Goal: Task Accomplishment & Management: Complete application form

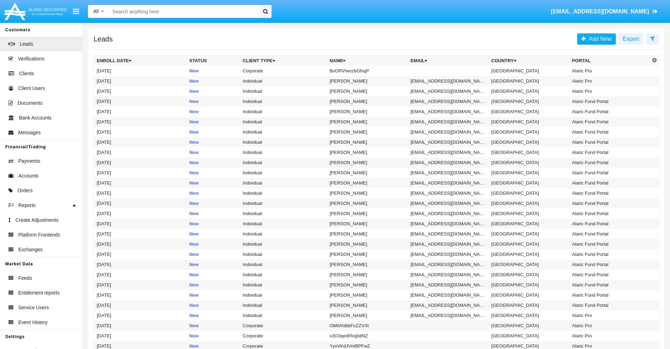
click at [653, 38] on icon at bounding box center [653, 39] width 5 height 6
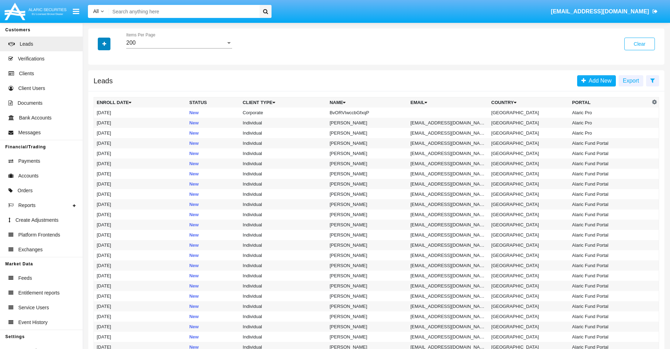
click at [104, 44] on icon "button" at bounding box center [104, 44] width 4 height 5
click at [110, 79] on span "Name" at bounding box center [109, 79] width 15 height 8
click at [97, 82] on input "Name" at bounding box center [96, 82] width 0 height 0
checkbox input "true"
click at [104, 44] on icon "button" at bounding box center [104, 44] width 4 height 5
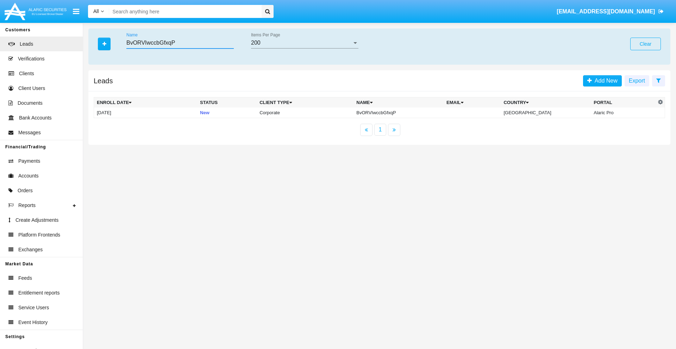
type input "BvORVIwccbGfxqP"
click at [404, 113] on td "BvORVIwccbGfxqP" at bounding box center [398, 113] width 90 height 11
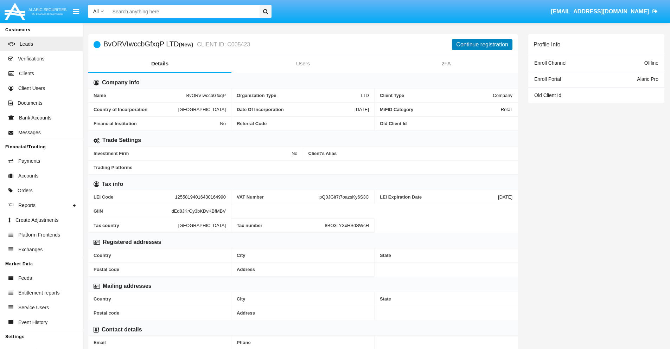
click at [482, 44] on button "Continue registration" at bounding box center [482, 44] width 61 height 11
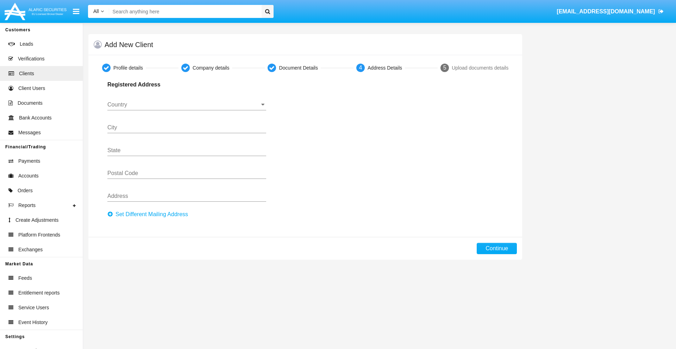
click at [150, 215] on button "Set Different Mailing Address" at bounding box center [149, 214] width 85 height 11
click at [187, 105] on input "Country" at bounding box center [186, 105] width 159 height 6
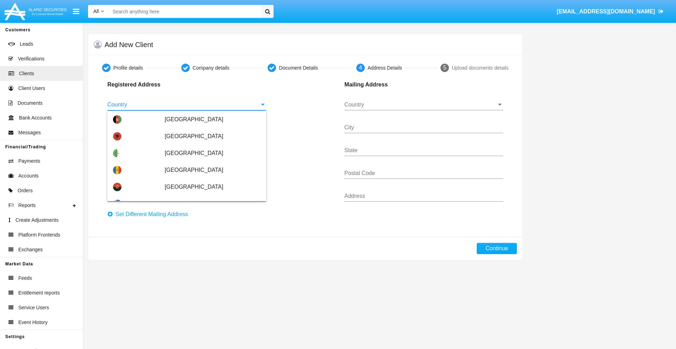
scroll to position [417, 0]
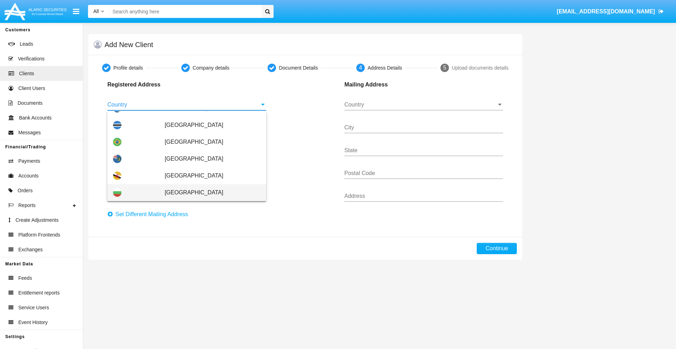
click at [209, 193] on span "[GEOGRAPHIC_DATA]" at bounding box center [213, 192] width 96 height 17
type input "[GEOGRAPHIC_DATA]"
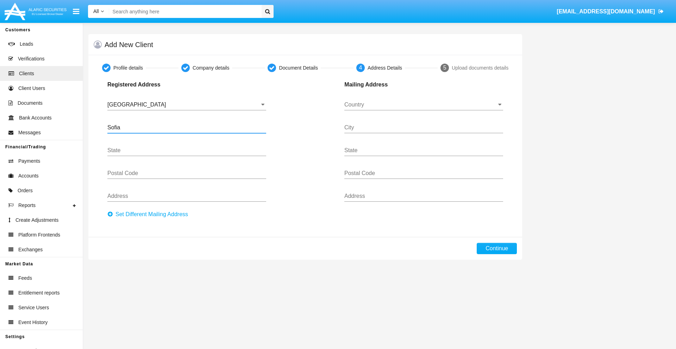
type input "Sofia"
type input "1000"
type input "Vasil Levski"
click at [423, 105] on input "Country" at bounding box center [423, 105] width 159 height 6
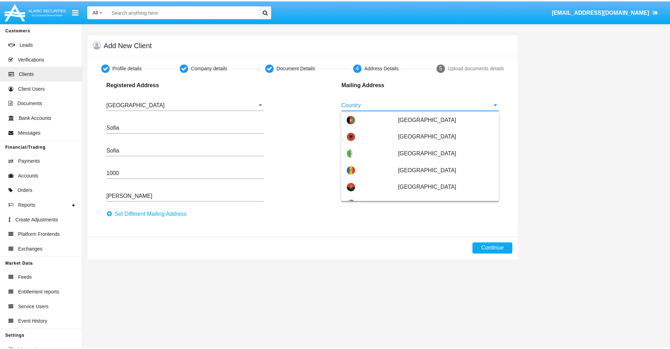
scroll to position [45, 0]
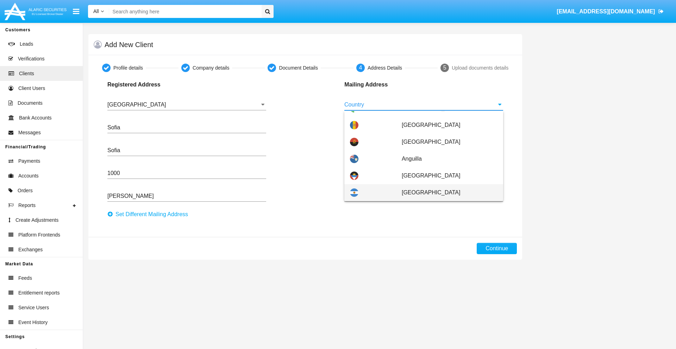
click at [446, 193] on span "[GEOGRAPHIC_DATA]" at bounding box center [450, 192] width 96 height 17
type input "[GEOGRAPHIC_DATA]"
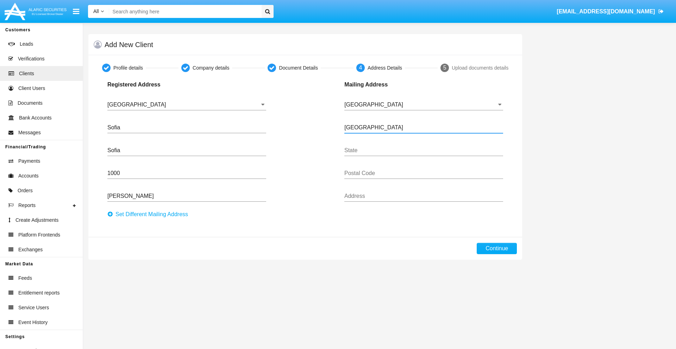
type input "Buenos Aires"
type input "7777"
type input "Test Mail Address"
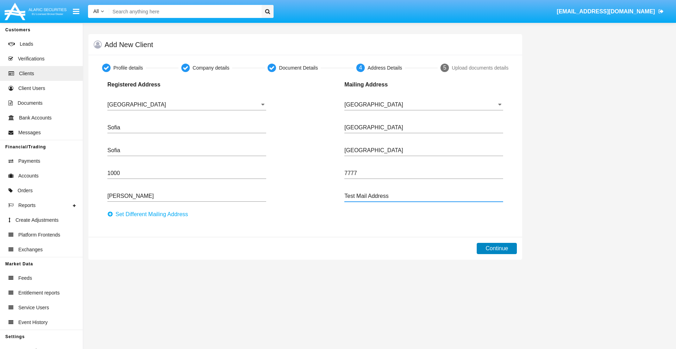
click at [497, 249] on button "Continue" at bounding box center [496, 248] width 40 height 11
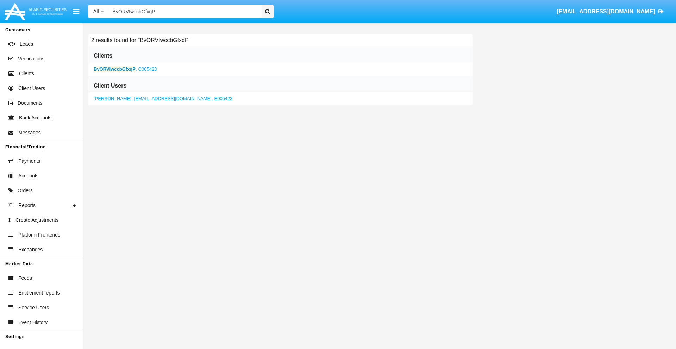
type input "BvORVIwccbGfxqP"
click at [114, 69] on b "BvORVIwccbGfxqP" at bounding box center [115, 69] width 42 height 5
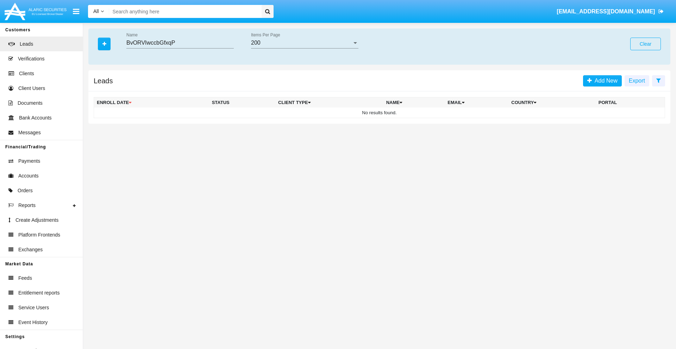
click at [645, 44] on button "Clear" at bounding box center [645, 44] width 31 height 13
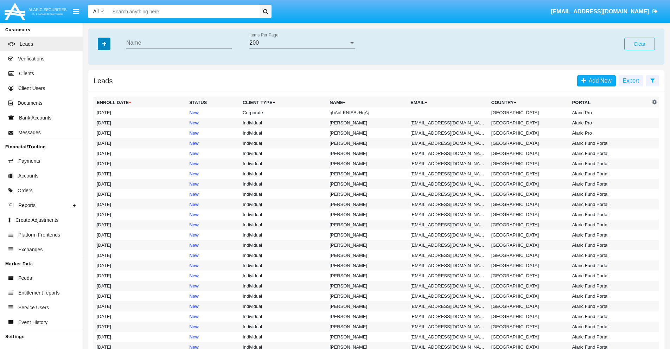
click at [104, 44] on icon "button" at bounding box center [104, 44] width 4 height 5
type input "qbAoLKNISBzHqAj"
click at [371, 113] on td "qbAoLKNISBzHqAj" at bounding box center [367, 113] width 81 height 10
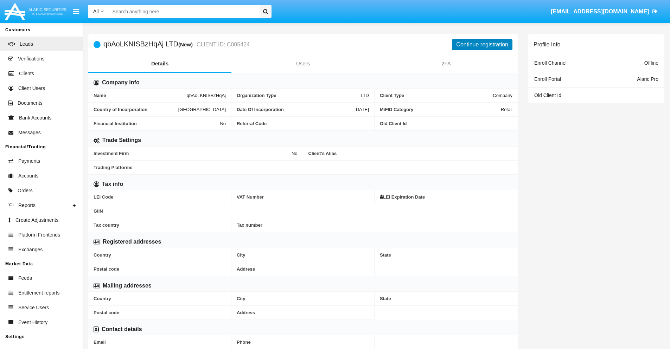
click at [482, 44] on button "Continue registration" at bounding box center [482, 44] width 61 height 11
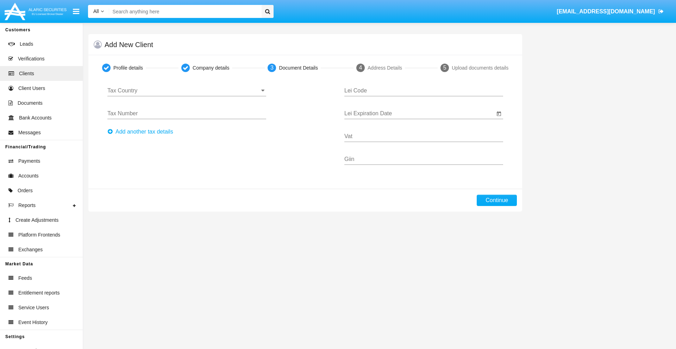
click at [187, 91] on input "Tax Country" at bounding box center [186, 91] width 159 height 6
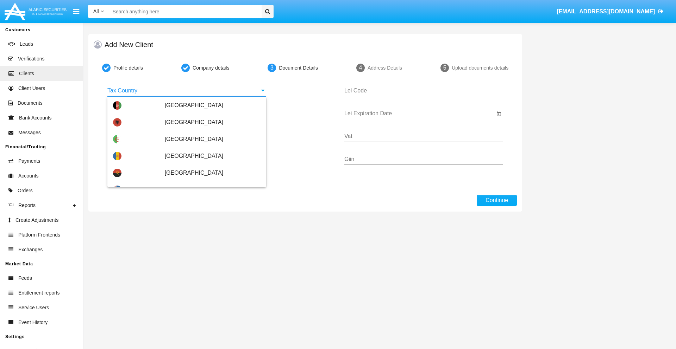
scroll to position [417, 0]
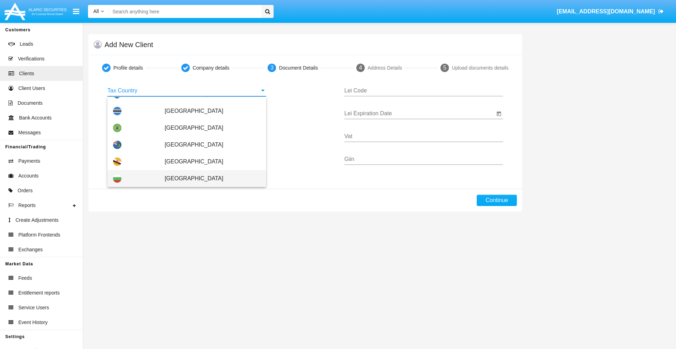
click at [209, 179] on span "[GEOGRAPHIC_DATA]" at bounding box center [213, 178] width 96 height 17
type input "[GEOGRAPHIC_DATA]"
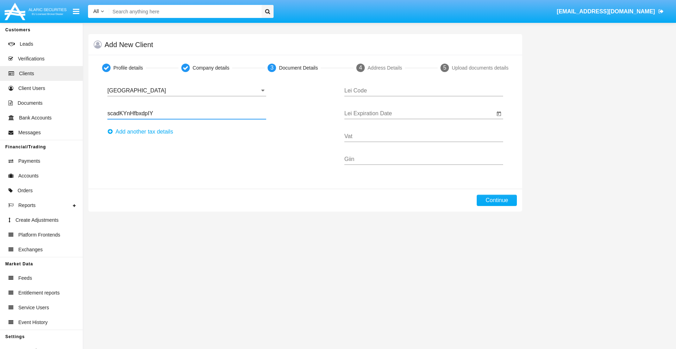
type input "scadKYnHfbxdpIY"
click at [142, 132] on button "Аdd another tax details" at bounding box center [142, 131] width 70 height 11
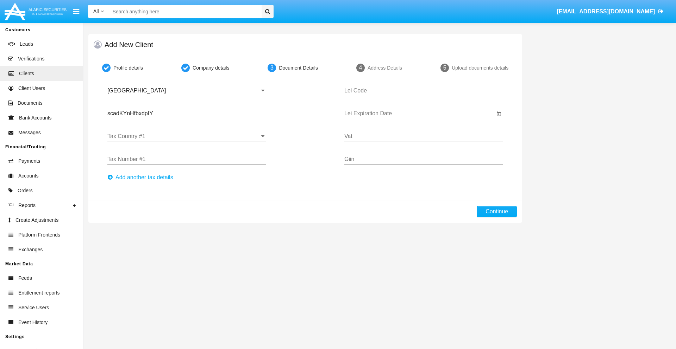
click at [187, 137] on input "Tax Country #1" at bounding box center [186, 136] width 159 height 6
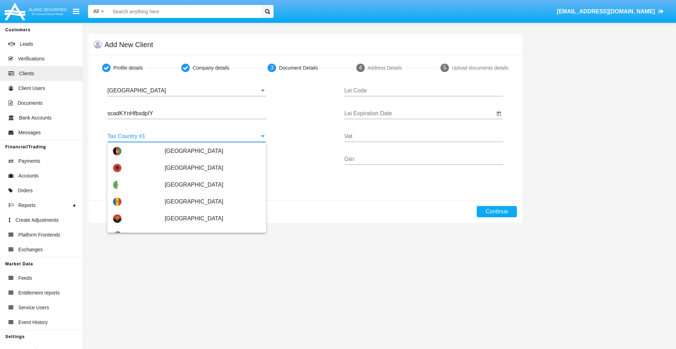
scroll to position [1565, 0]
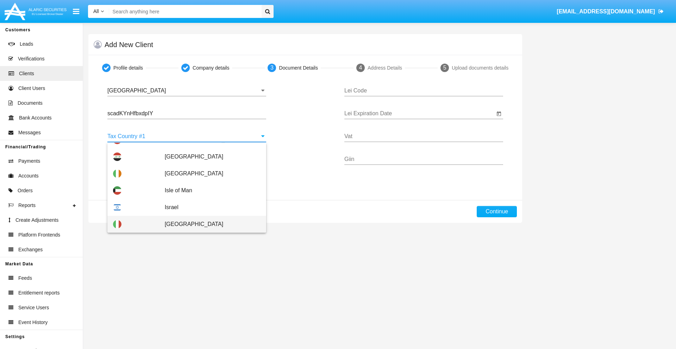
click at [209, 225] on span "[GEOGRAPHIC_DATA]" at bounding box center [213, 224] width 96 height 17
type input "[GEOGRAPHIC_DATA]"
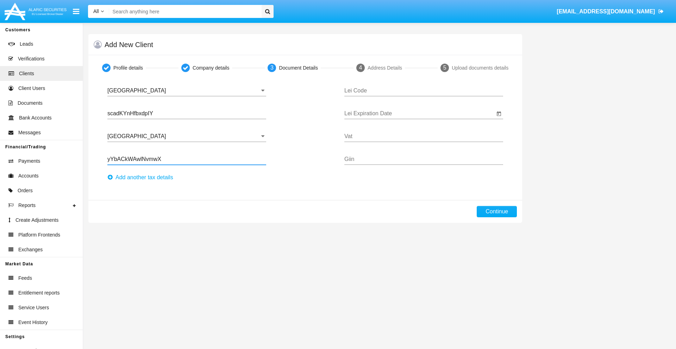
type input "yYbACkWAwlNvmwX"
click at [142, 178] on button "Аdd another tax details" at bounding box center [142, 177] width 70 height 11
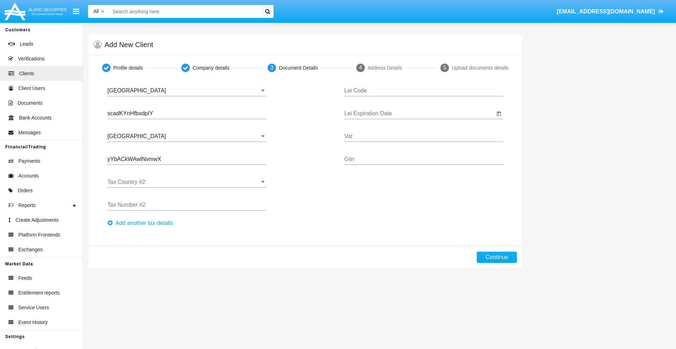
click at [187, 182] on input "Tax Country #2" at bounding box center [186, 182] width 159 height 6
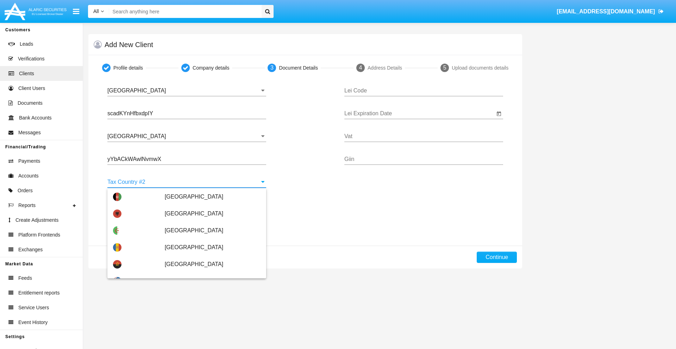
type input "[GEOGRAPHIC_DATA]"
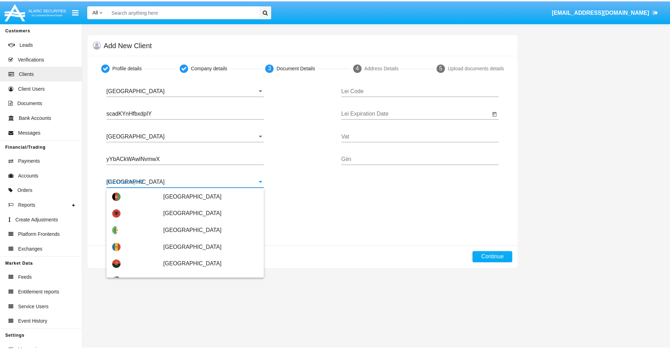
scroll to position [0, 0]
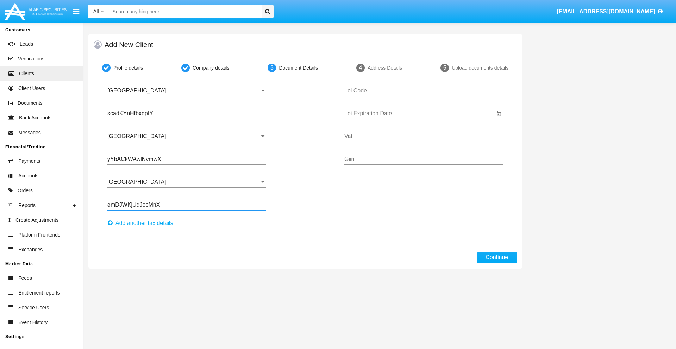
type input "emDJWKjUqJocMnX"
type input "SWBTDXZHVUUBORHWTSRX"
click at [419, 114] on input "Lei Expiration Date" at bounding box center [419, 113] width 150 height 6
click at [366, 134] on span "[DATE]" at bounding box center [359, 135] width 15 height 6
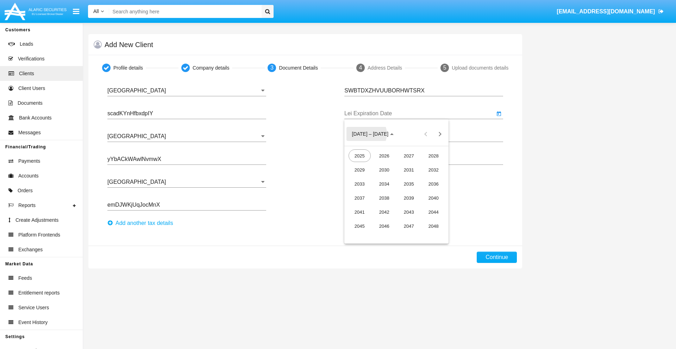
click at [433, 198] on div "2040" at bounding box center [433, 198] width 22 height 13
click at [384, 184] on div "JUN" at bounding box center [384, 184] width 22 height 13
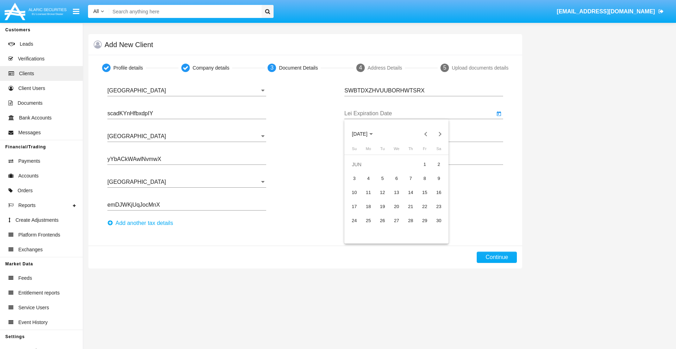
click at [424, 192] on div "15" at bounding box center [424, 193] width 13 height 13
type input "06/15/40"
type input "JjsACvGIaYiUvtC"
type input "ldhlAzxTXqicQTu"
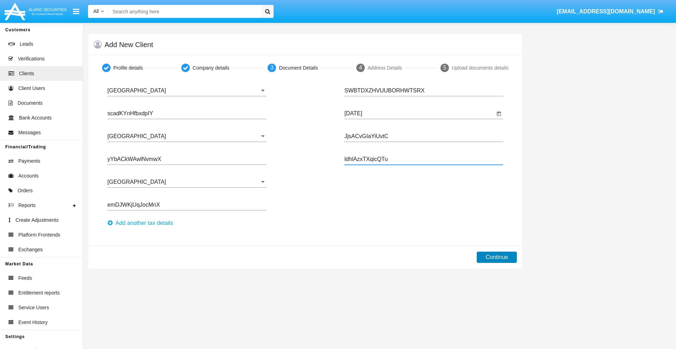
click at [497, 258] on button "Continue" at bounding box center [496, 257] width 40 height 11
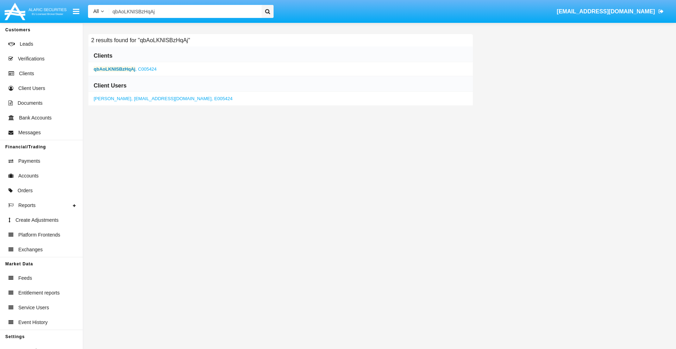
type input "qbAoLKNISBzHqAj"
click at [114, 69] on b "qbAoLKNISBzHqAj" at bounding box center [115, 69] width 42 height 5
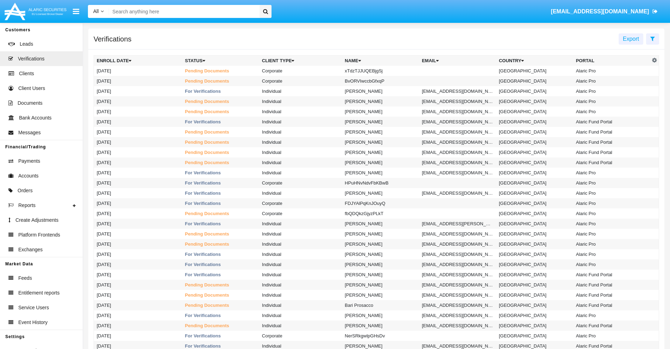
click at [653, 38] on icon at bounding box center [653, 39] width 5 height 6
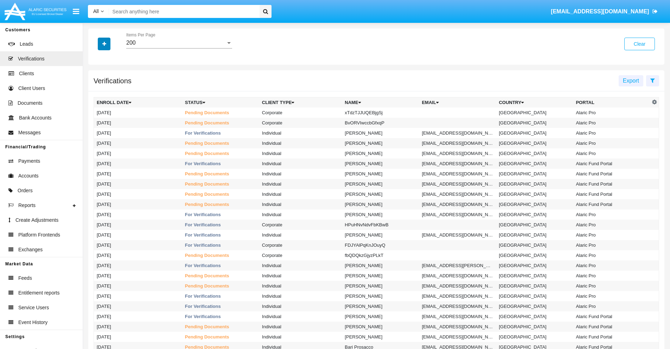
click at [104, 44] on icon "button" at bounding box center [104, 44] width 4 height 5
click at [110, 89] on span "Name" at bounding box center [109, 89] width 15 height 8
click at [97, 92] on input "Name" at bounding box center [96, 92] width 0 height 0
checkbox input "true"
click at [104, 44] on icon "button" at bounding box center [104, 44] width 4 height 5
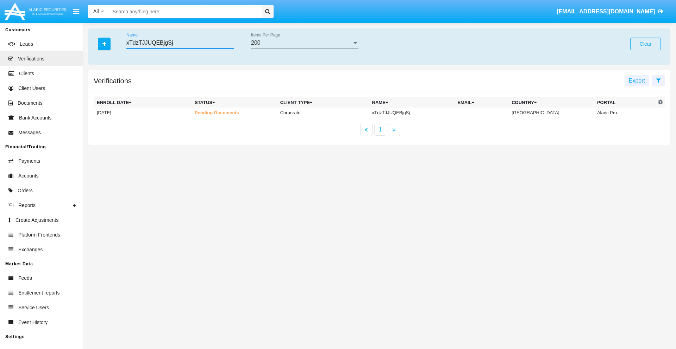
type input "xTdzTJJUQEBjgSj"
click at [417, 113] on td "xTdzTJJUQEBjgSj" at bounding box center [412, 113] width 86 height 11
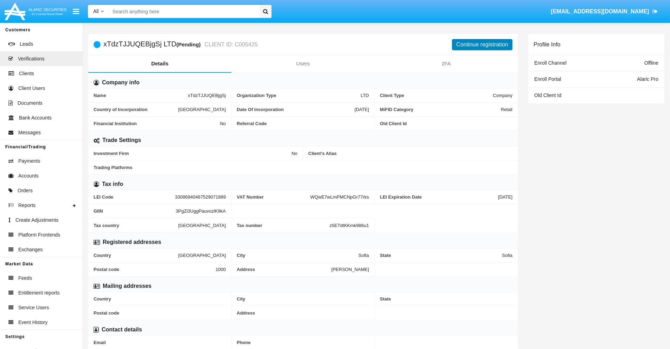
click at [482, 44] on button "Continue registration" at bounding box center [482, 44] width 61 height 11
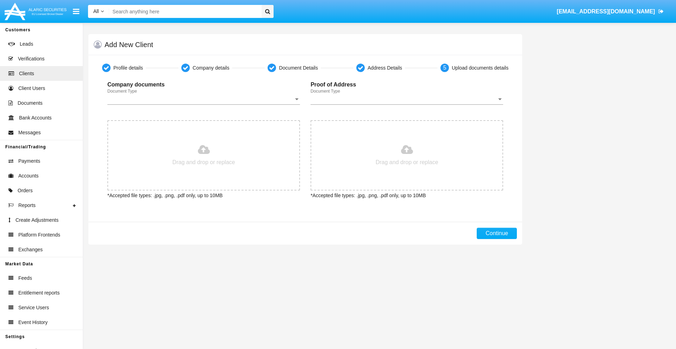
click at [203, 99] on span "Document Type" at bounding box center [200, 99] width 186 height 6
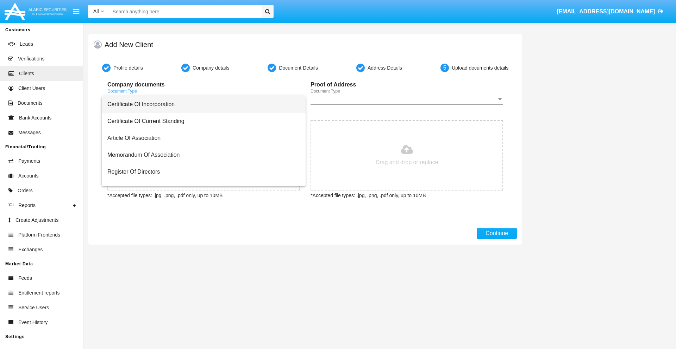
click at [201, 105] on span "Certificate Of Incorporation" at bounding box center [203, 104] width 192 height 17
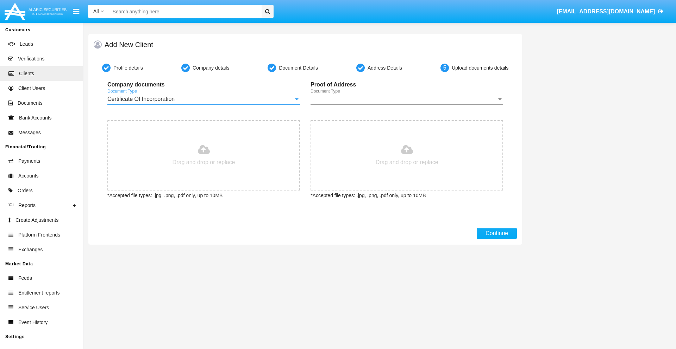
type input "C:\fakepath\passport.png"
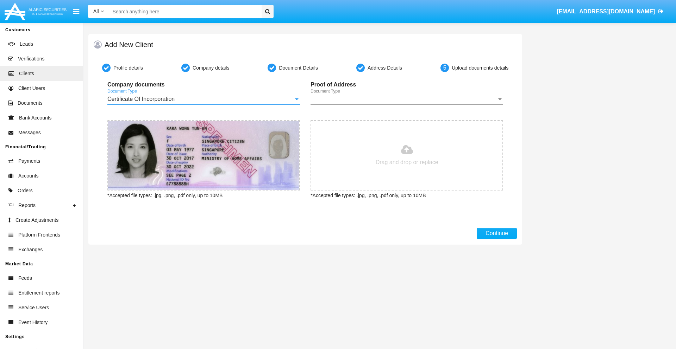
click at [406, 99] on span "Document Type" at bounding box center [403, 99] width 186 height 6
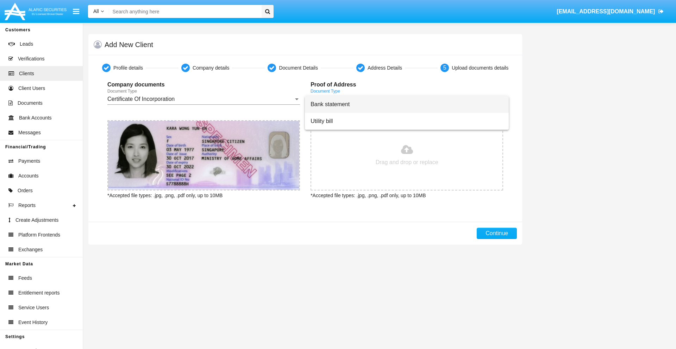
click at [406, 105] on span "Bank statement" at bounding box center [406, 104] width 192 height 17
type input "C:\fakepath\bank-statement.png"
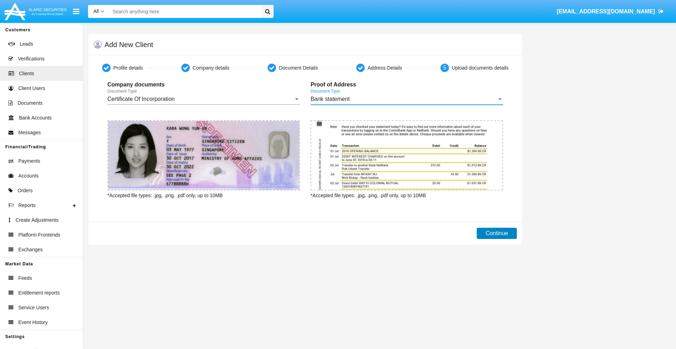
click at [497, 234] on button "Continue" at bounding box center [496, 233] width 40 height 11
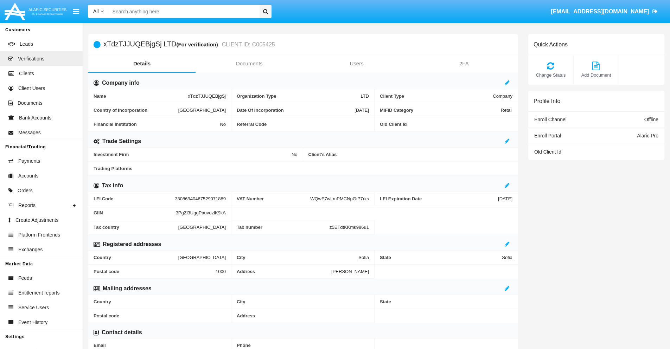
click at [249, 64] on link "Documents" at bounding box center [249, 63] width 107 height 17
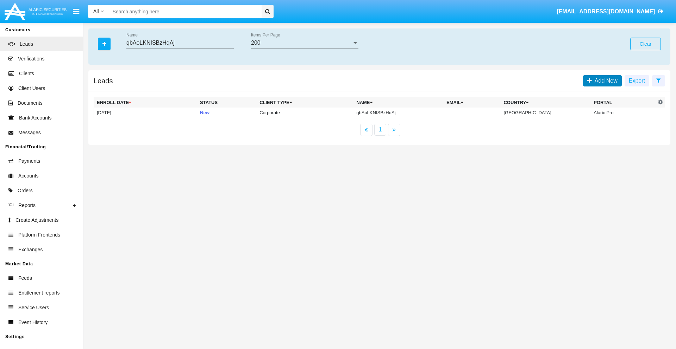
click at [604, 81] on span "Add New" at bounding box center [605, 81] width 26 height 6
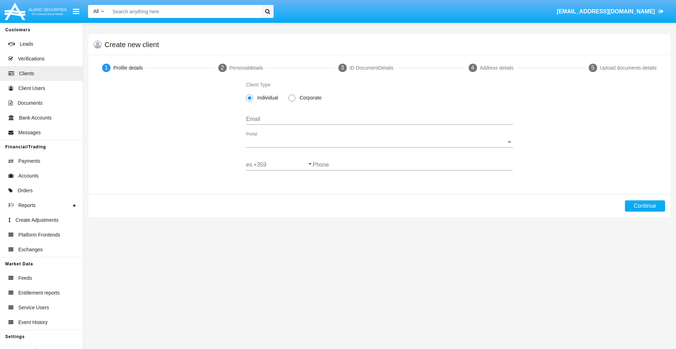
click at [309, 98] on span "Corporate" at bounding box center [309, 97] width 28 height 7
click at [292, 102] on input "Corporate" at bounding box center [291, 102] width 0 height 0
radio input "true"
type input "[EMAIL_ADDRESS][DOMAIN_NAME]"
click at [379, 142] on span "Portal" at bounding box center [376, 142] width 260 height 6
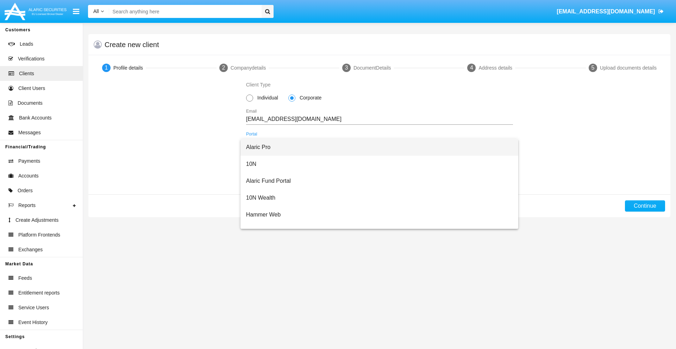
click at [377, 147] on span "Alaric Pro" at bounding box center [379, 147] width 267 height 17
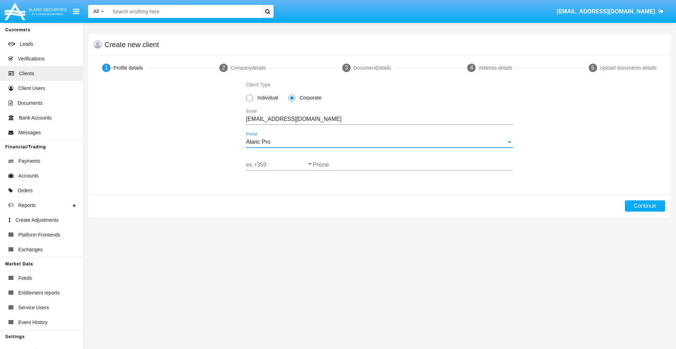
click at [279, 165] on input "ex.+359" at bounding box center [279, 165] width 67 height 6
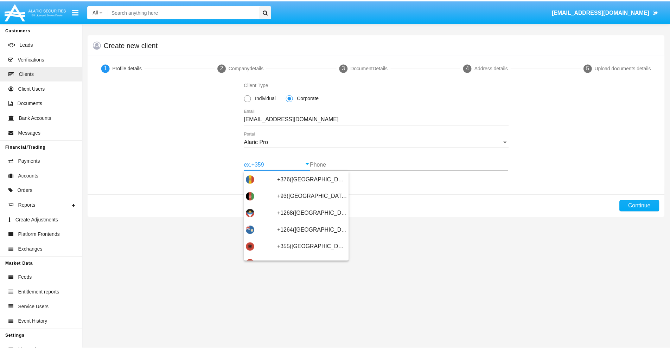
scroll to position [231, 0]
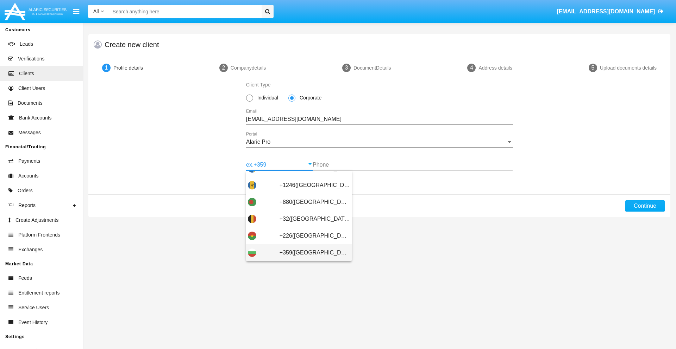
click at [309, 253] on span "+359([GEOGRAPHIC_DATA])" at bounding box center [314, 253] width 70 height 17
type input "+359([GEOGRAPHIC_DATA])"
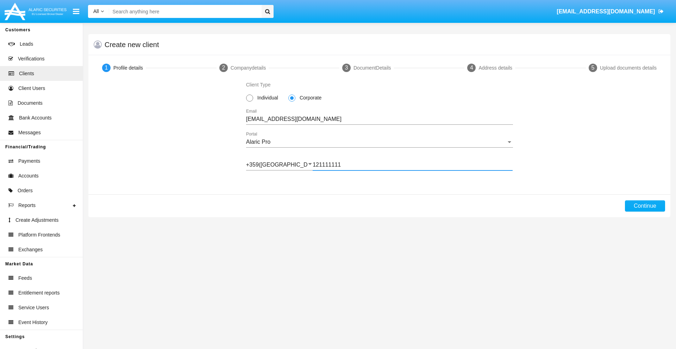
type input "121111111"
click at [644, 206] on button "Continue" at bounding box center [645, 206] width 40 height 11
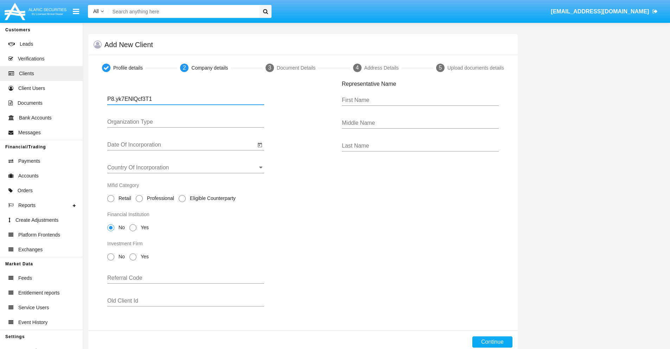
type input "P8.yk7ENlQcf3T1"
type input "LTD"
click at [182, 145] on input "Date Of Incorporation" at bounding box center [181, 145] width 149 height 6
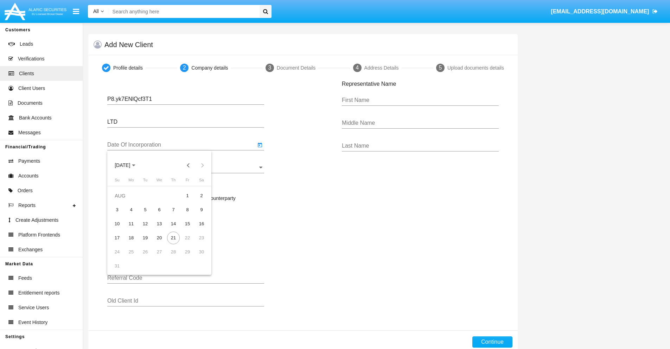
click at [129, 165] on span "[DATE]" at bounding box center [122, 166] width 15 height 6
click at [188, 165] on button "Previous 20 years" at bounding box center [189, 165] width 14 height 14
click at [172, 258] on div "2000" at bounding box center [172, 257] width 22 height 13
click at [122, 201] on div "JAN" at bounding box center [123, 201] width 22 height 13
click at [202, 196] on div "1" at bounding box center [201, 196] width 13 height 13
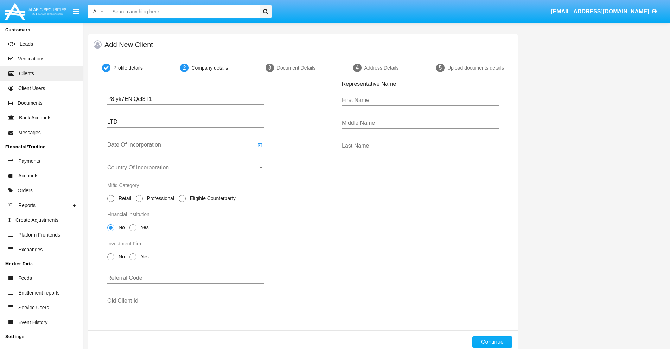
type input "[DATE]"
click at [186, 168] on input "Country Of Incorporation" at bounding box center [185, 168] width 157 height 6
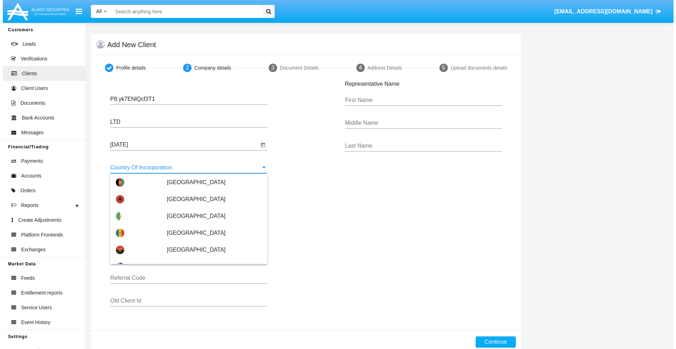
scroll to position [771, 0]
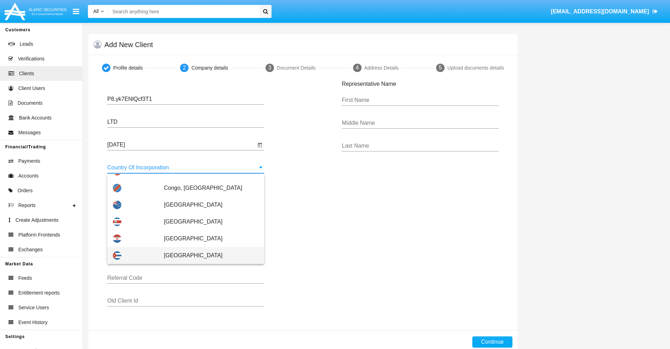
click at [208, 256] on span "[GEOGRAPHIC_DATA]" at bounding box center [211, 255] width 95 height 17
type input "[GEOGRAPHIC_DATA]"
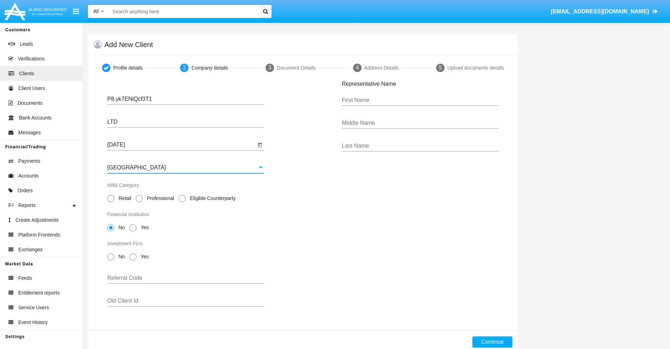
click at [159, 198] on span "Professional" at bounding box center [159, 198] width 33 height 7
click at [139, 202] on input "Professional" at bounding box center [139, 202] width 0 height 0
radio input "true"
click at [120, 228] on span "No" at bounding box center [120, 227] width 12 height 7
click at [111, 232] on input "No" at bounding box center [110, 232] width 0 height 0
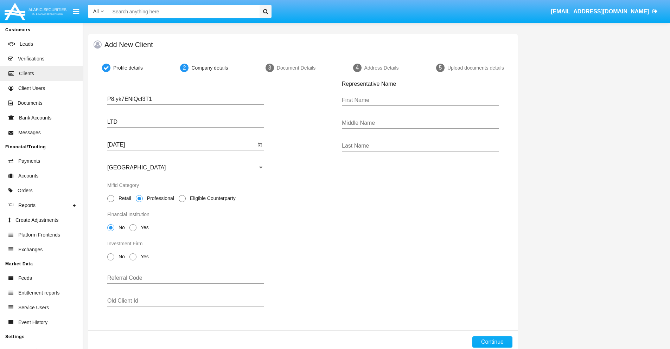
click at [120, 257] on span "No" at bounding box center [120, 256] width 12 height 7
click at [111, 261] on input "No" at bounding box center [110, 261] width 0 height 0
radio input "true"
type input "nCKliyApGMgUwya"
type input "GzQPKNCINQlfxiP"
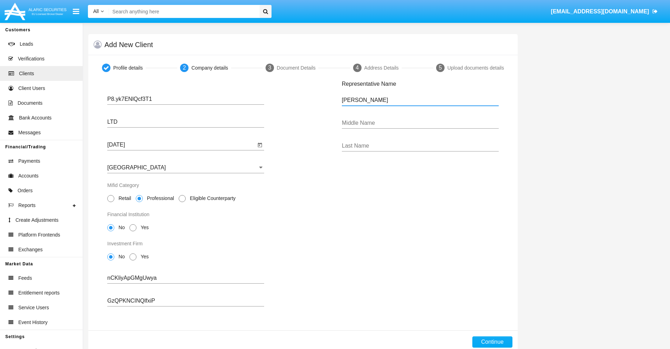
type input "[PERSON_NAME]"
type input "[DEMOGRAPHIC_DATA]"
type input "[PERSON_NAME]"
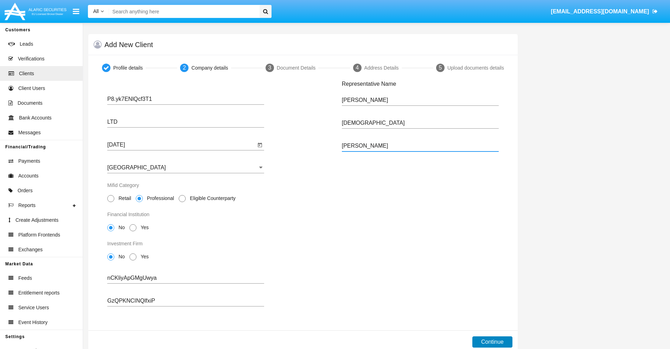
click at [492, 342] on button "Continue" at bounding box center [493, 342] width 40 height 11
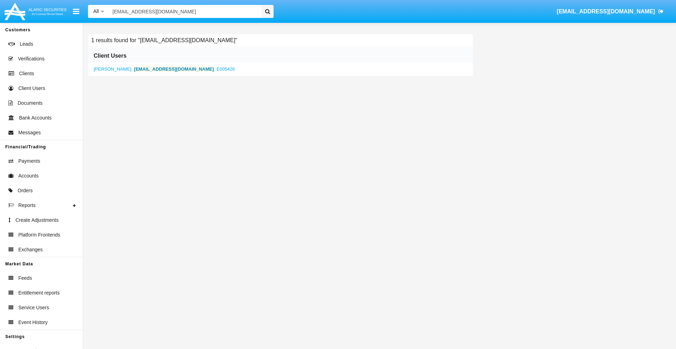
type input "[EMAIL_ADDRESS][DOMAIN_NAME]"
click at [153, 69] on b "[EMAIL_ADDRESS][DOMAIN_NAME]" at bounding box center [174, 69] width 80 height 5
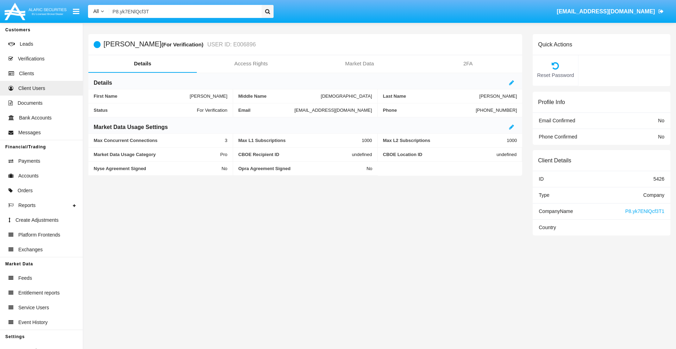
type input "P8.yk7ENlQcf3T1"
